Goal: Information Seeking & Learning: Check status

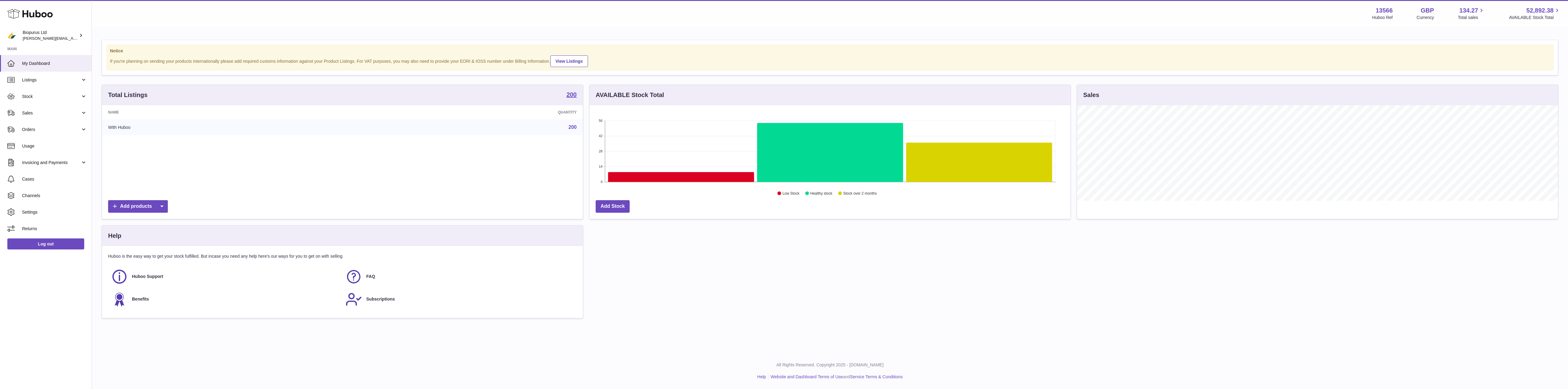
scroll to position [96, 481]
click at [32, 97] on span "Stock" at bounding box center [51, 97] width 58 height 6
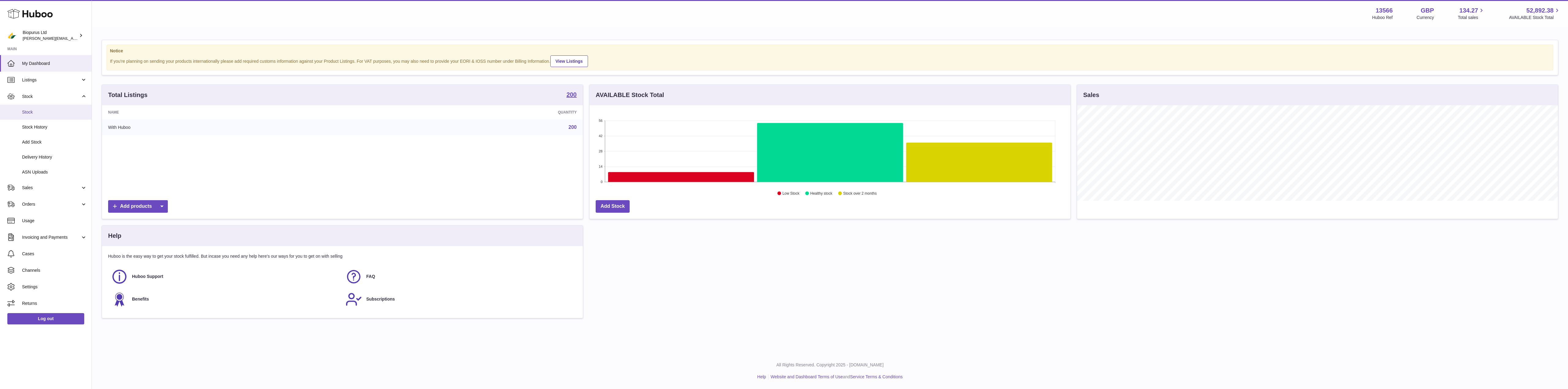
click at [29, 109] on link "Stock" at bounding box center [46, 112] width 91 height 15
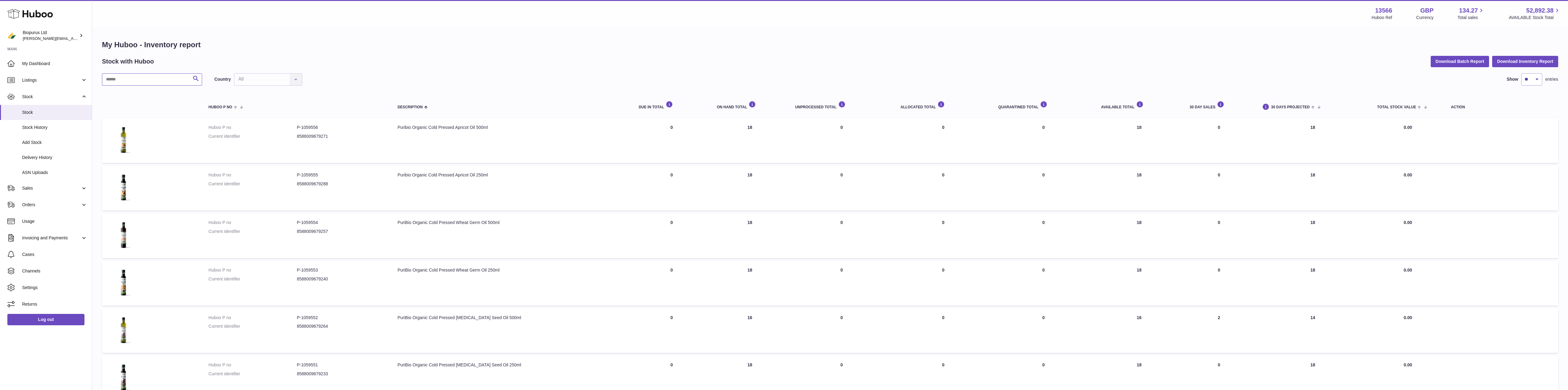
click at [134, 84] on input "text" at bounding box center [152, 79] width 100 height 12
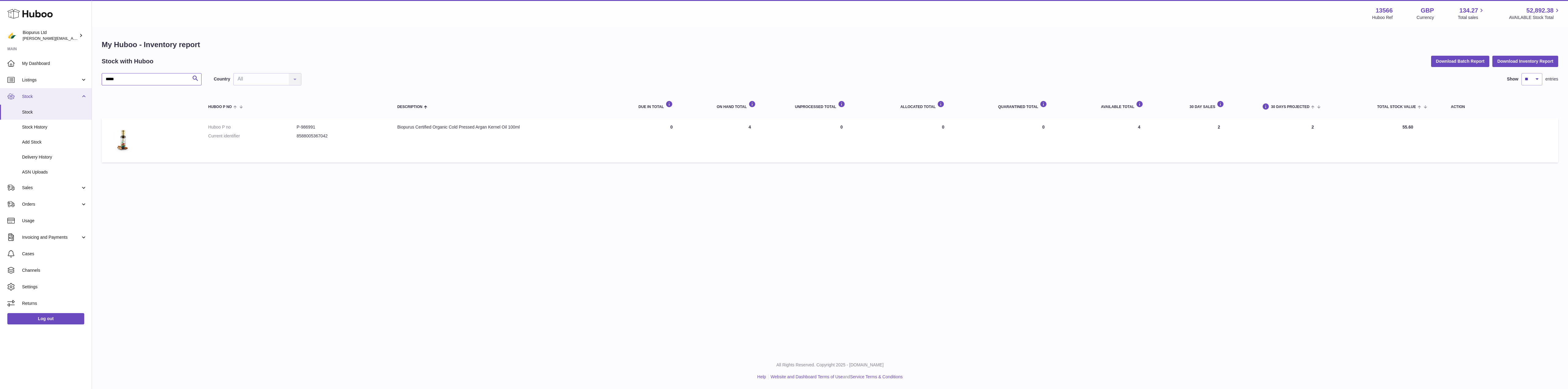
drag, startPoint x: 125, startPoint y: 82, endPoint x: 73, endPoint y: 88, distance: 52.3
click at [73, 88] on div "Huboo Biopurus Ltd [PERSON_NAME][EMAIL_ADDRESS][DOMAIN_NAME] Main My Dashboard …" at bounding box center [784, 194] width 1568 height 389
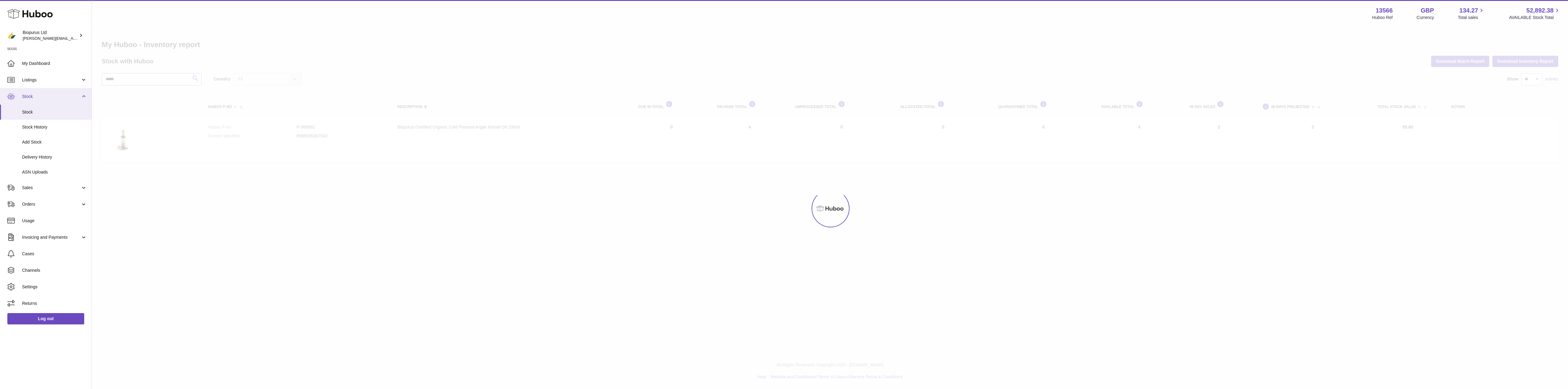
type input "*****"
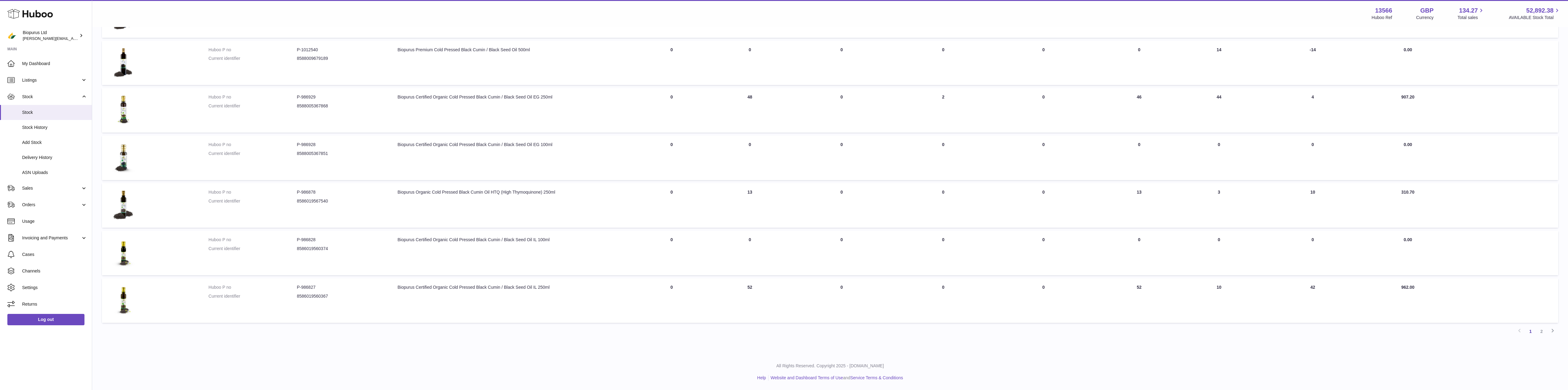
scroll to position [237, 0]
